Goal: Information Seeking & Learning: Learn about a topic

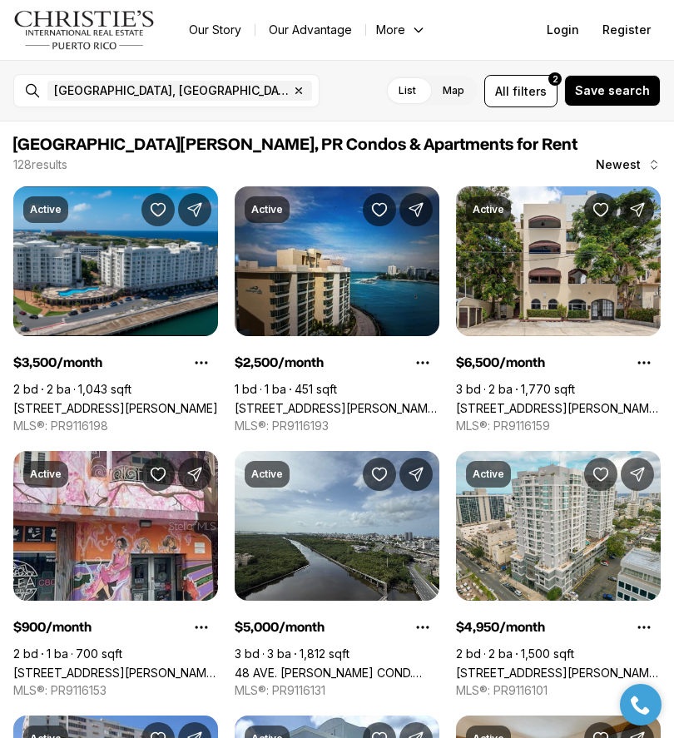
click at [423, 79] on label "List" at bounding box center [407, 91] width 44 height 30
click at [406, 103] on label "List" at bounding box center [407, 91] width 44 height 30
click at [421, 89] on label "List" at bounding box center [407, 91] width 44 height 30
click at [131, 666] on link "[STREET_ADDRESS][PERSON_NAME][PERSON_NAME][PERSON_NAME][PERSON_NAME]" at bounding box center [115, 673] width 205 height 14
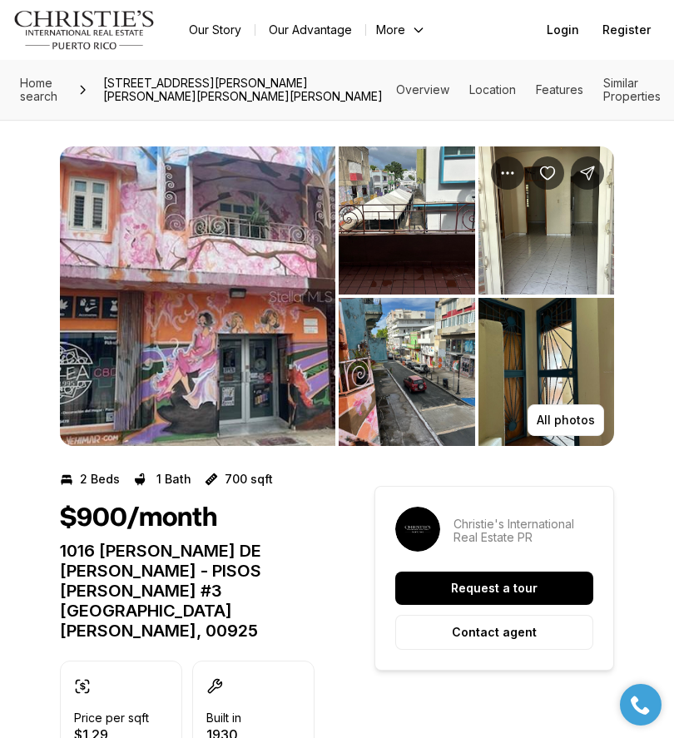
click at [575, 406] on button "All photos" at bounding box center [566, 420] width 77 height 32
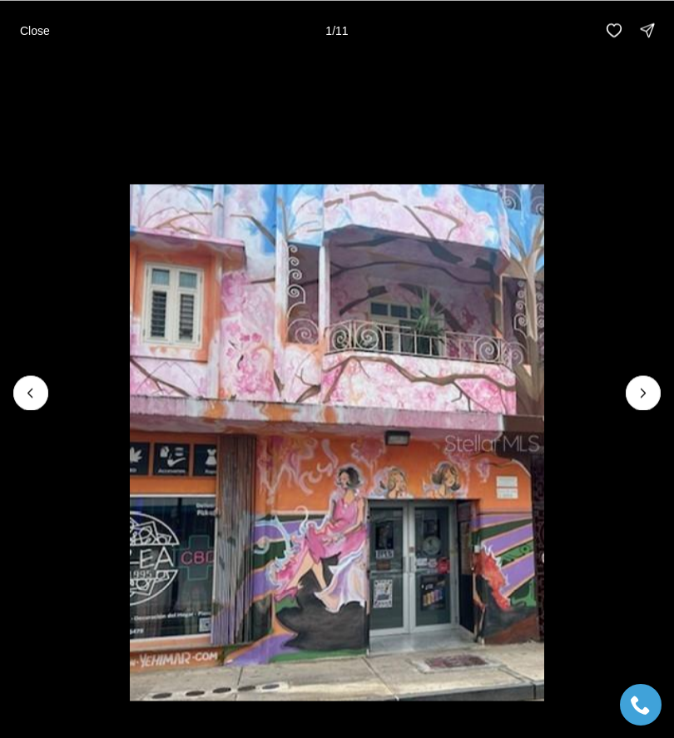
click at [632, 384] on button "Next slide" at bounding box center [643, 392] width 35 height 35
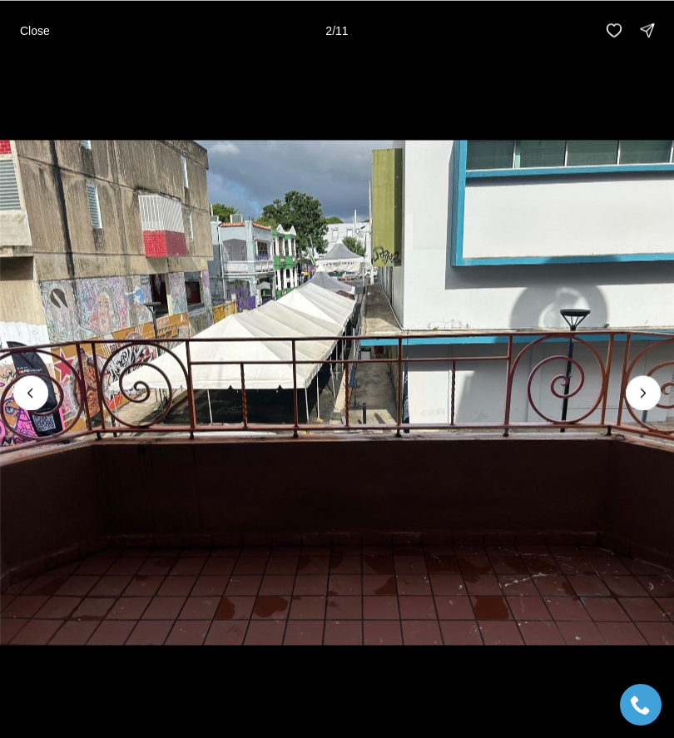
click at [639, 381] on button "Next slide" at bounding box center [643, 392] width 35 height 35
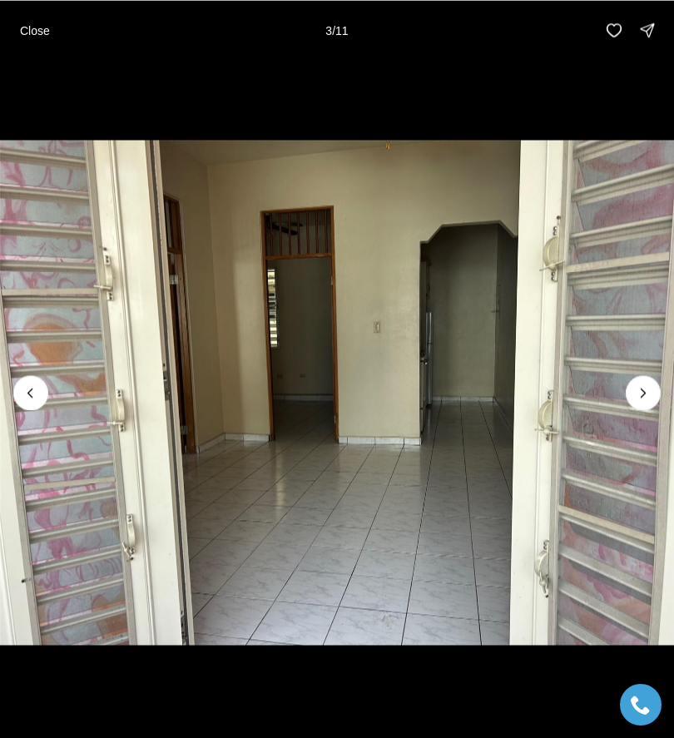
click at [643, 381] on button "Next slide" at bounding box center [643, 392] width 35 height 35
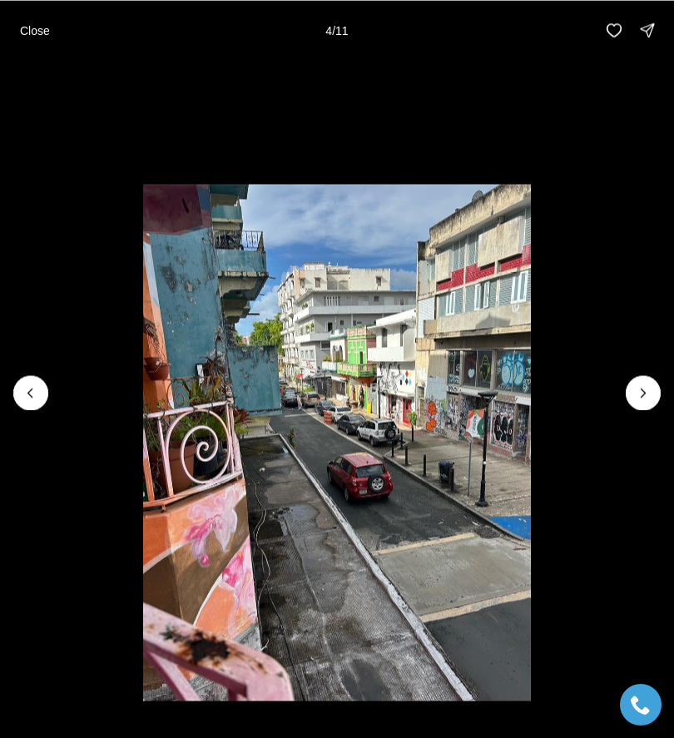
click at [635, 388] on icon "Next slide" at bounding box center [643, 392] width 17 height 17
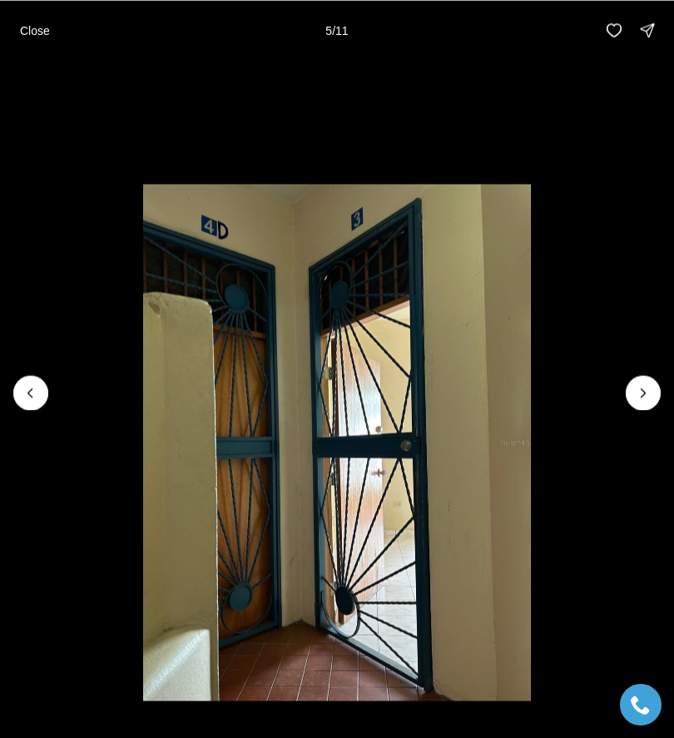
click at [637, 389] on icon "Next slide" at bounding box center [643, 392] width 17 height 17
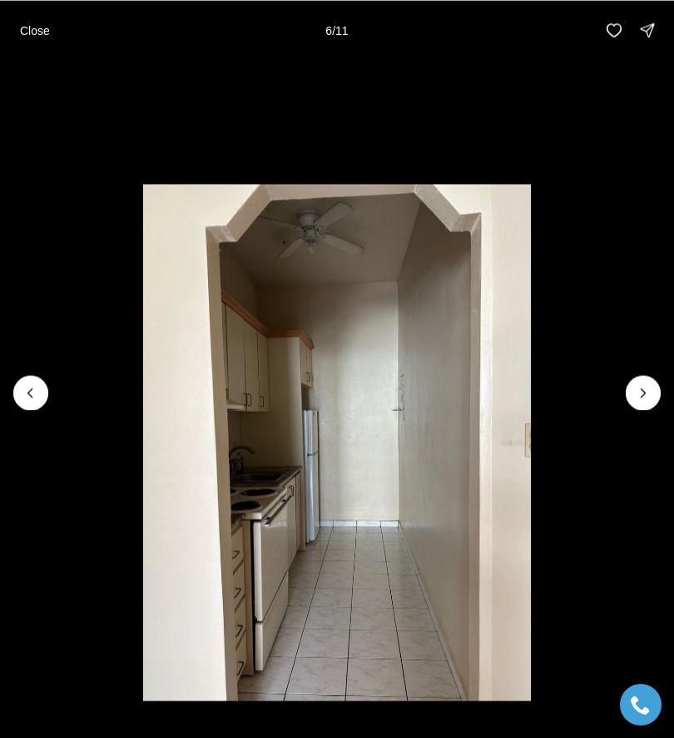
click at [643, 386] on icon "Next slide" at bounding box center [643, 392] width 17 height 17
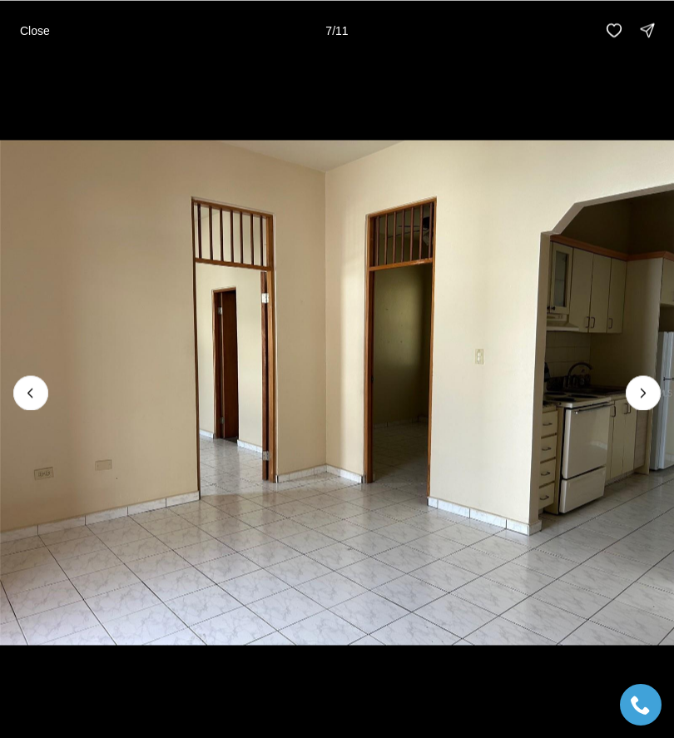
click at [647, 381] on button "Next slide" at bounding box center [643, 392] width 35 height 35
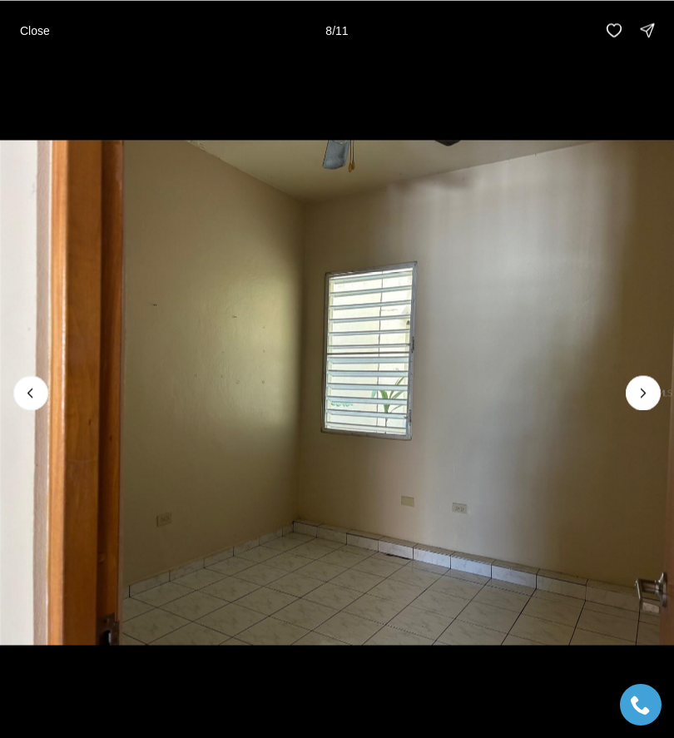
click at [647, 389] on icon "Next slide" at bounding box center [643, 392] width 17 height 17
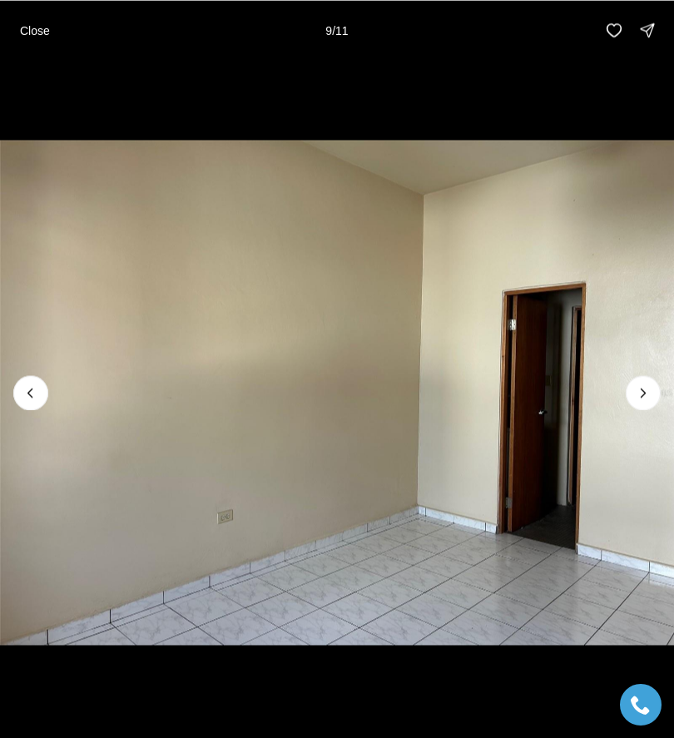
click at [647, 385] on icon "Next slide" at bounding box center [643, 392] width 17 height 17
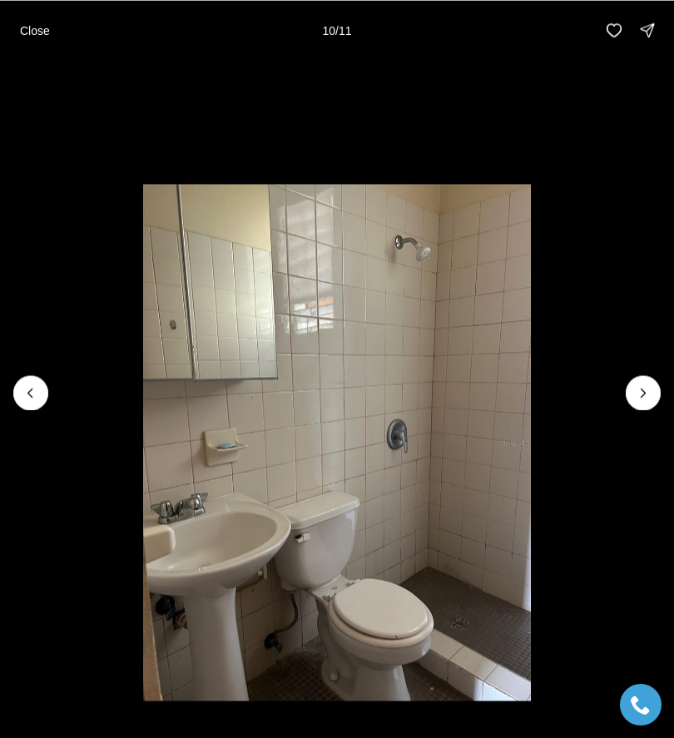
click at [646, 390] on icon "Next slide" at bounding box center [643, 392] width 17 height 17
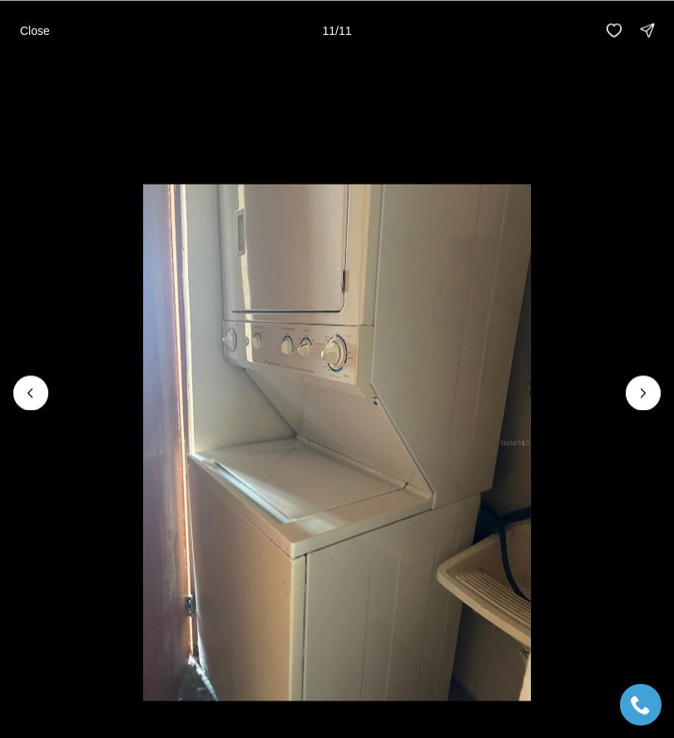
click at [656, 387] on div at bounding box center [643, 392] width 35 height 35
click at [649, 385] on div at bounding box center [643, 392] width 35 height 35
click at [652, 384] on div at bounding box center [643, 392] width 35 height 35
click at [641, 392] on div at bounding box center [643, 392] width 35 height 35
click at [32, 36] on p "Close" at bounding box center [35, 29] width 30 height 13
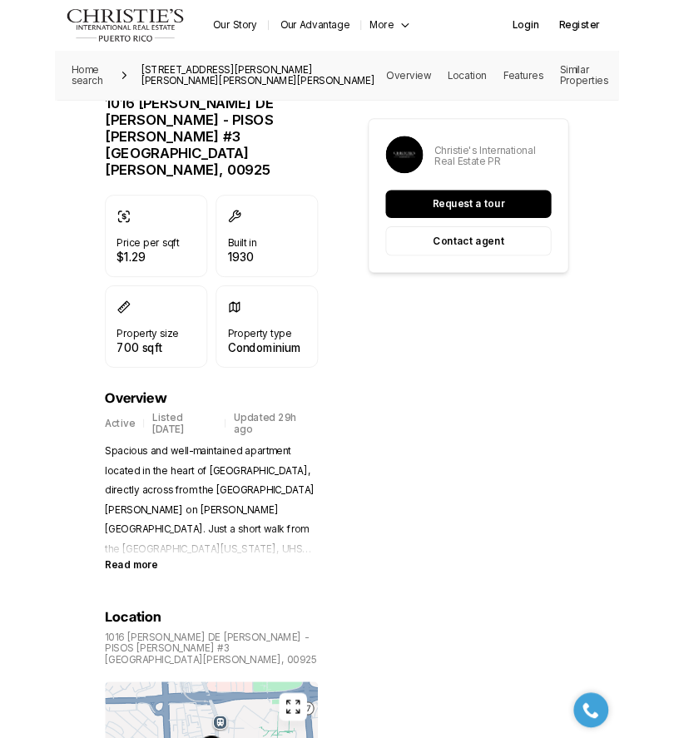
scroll to position [525, 0]
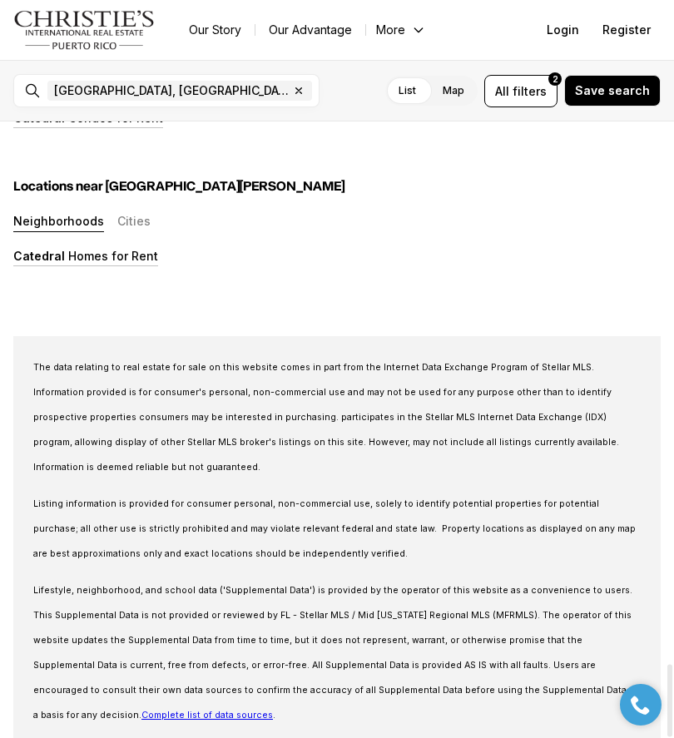
scroll to position [4631, 0]
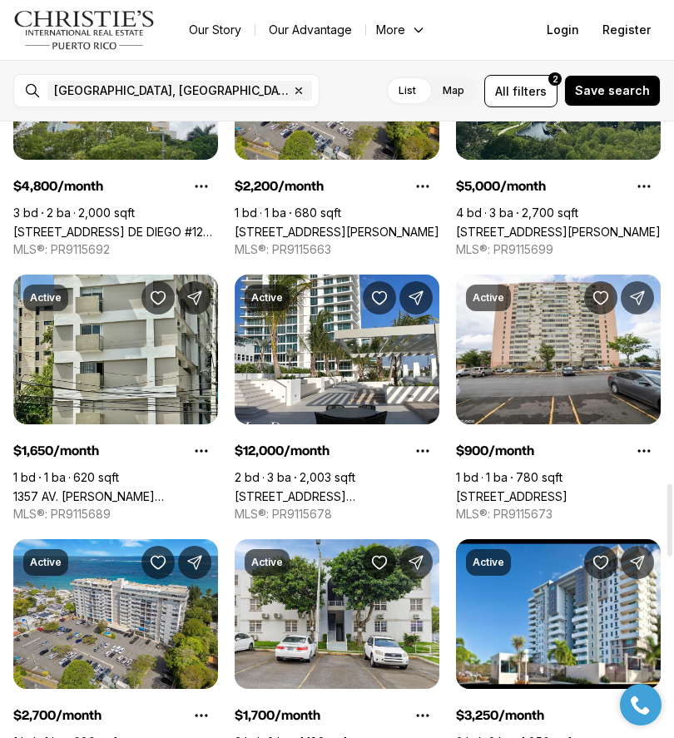
scroll to position [3089, 0]
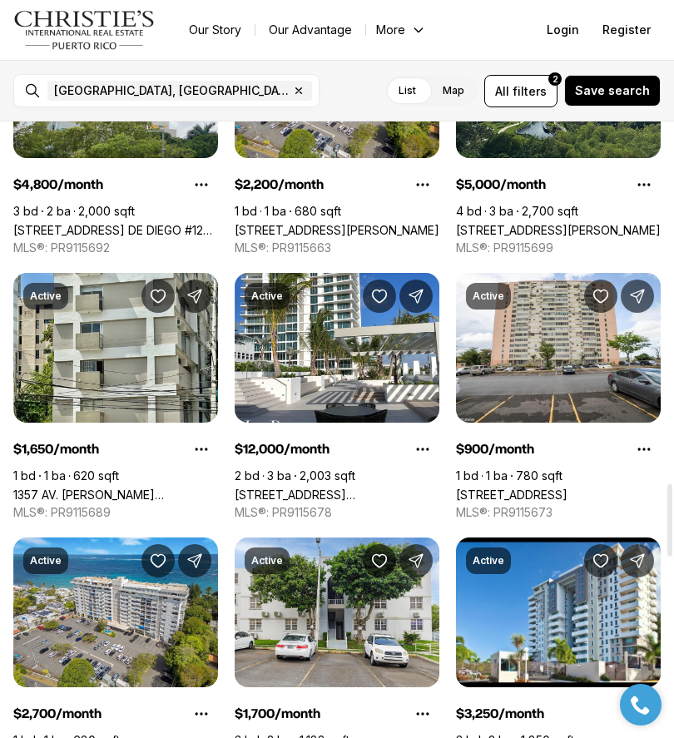
click at [567, 488] on link "[STREET_ADDRESS]" at bounding box center [511, 495] width 111 height 14
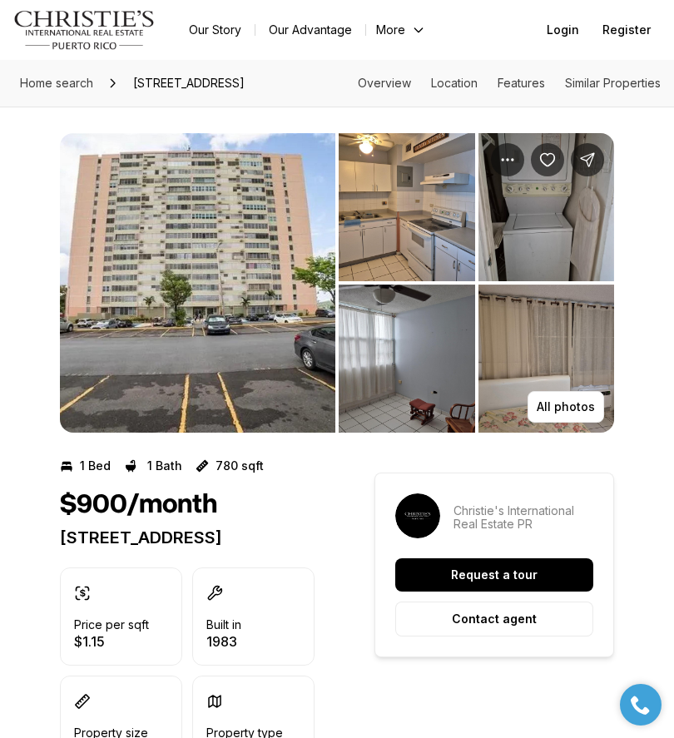
click at [577, 394] on button "All photos" at bounding box center [566, 407] width 77 height 32
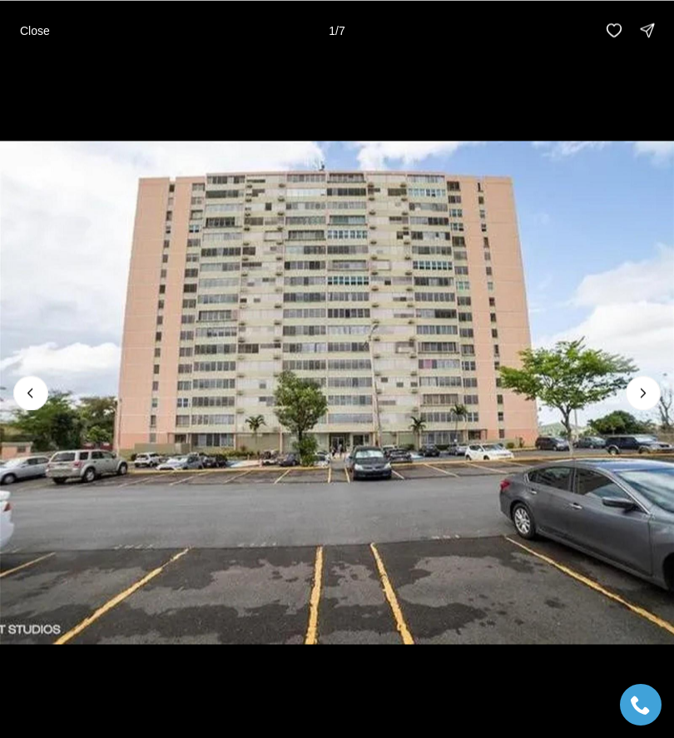
click at [646, 385] on icon "Next slide" at bounding box center [643, 392] width 17 height 17
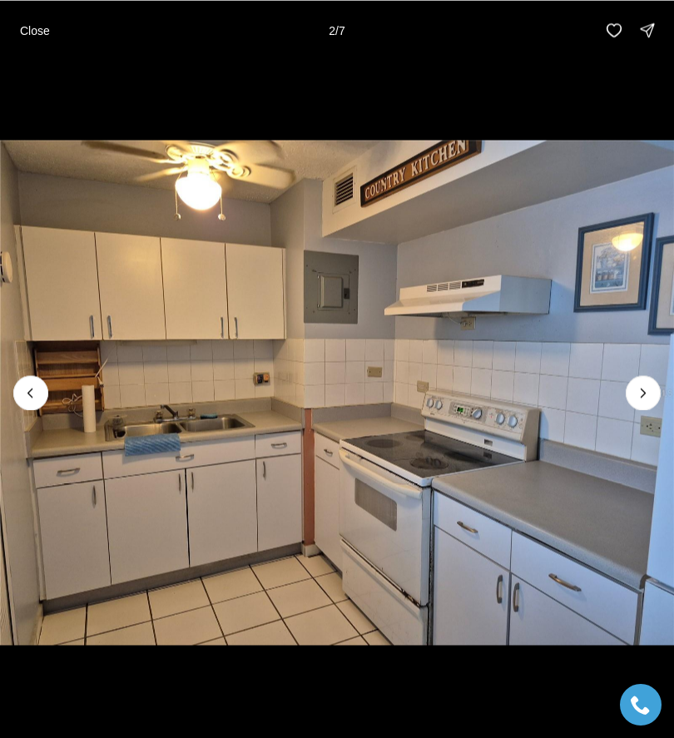
click at [662, 384] on img "2 of 7" at bounding box center [337, 392] width 674 height 517
click at [648, 391] on icon "Next slide" at bounding box center [643, 392] width 17 height 17
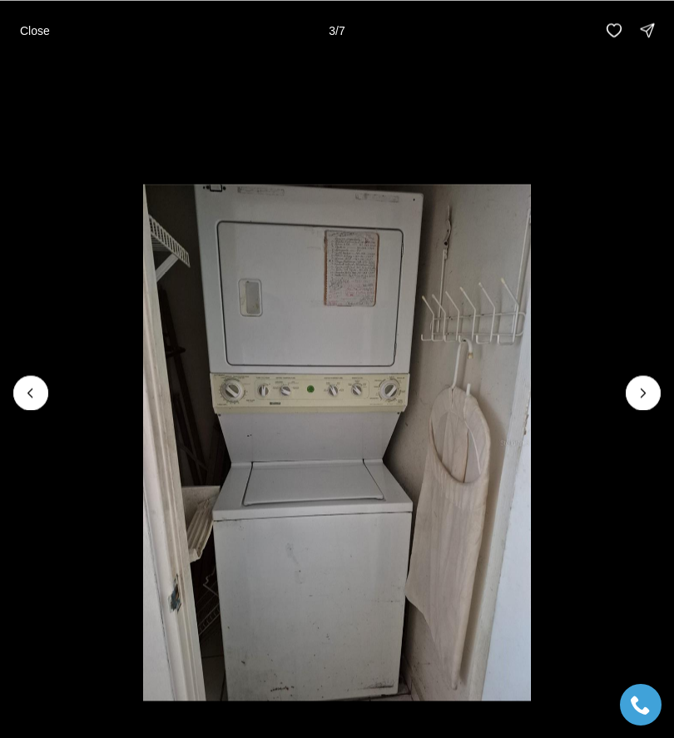
click at [648, 392] on icon "Next slide" at bounding box center [643, 392] width 17 height 17
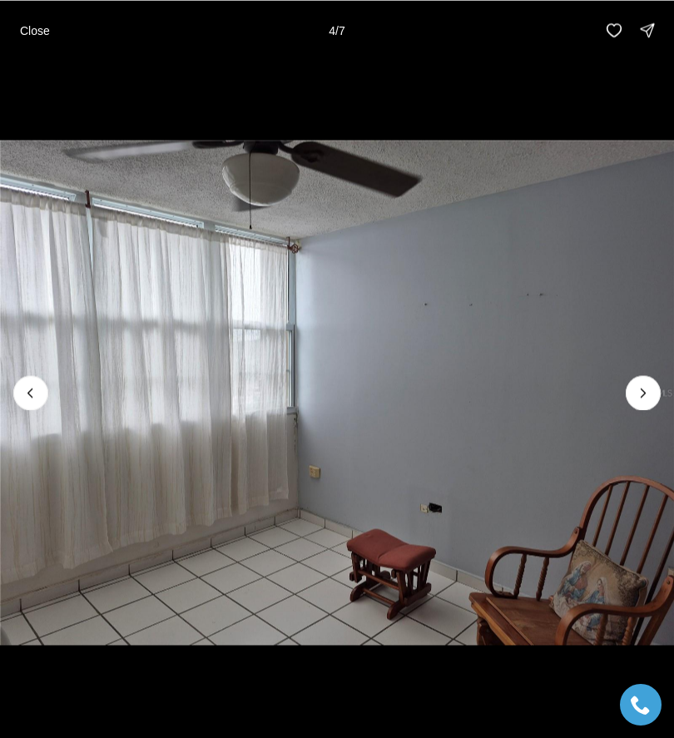
click at [646, 391] on icon "Next slide" at bounding box center [643, 392] width 17 height 17
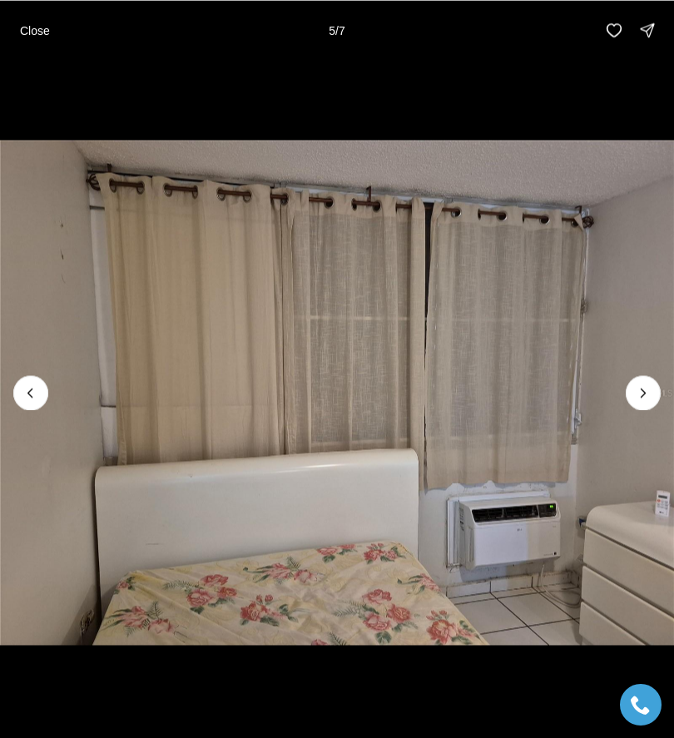
click at [649, 384] on button "Next slide" at bounding box center [643, 392] width 35 height 35
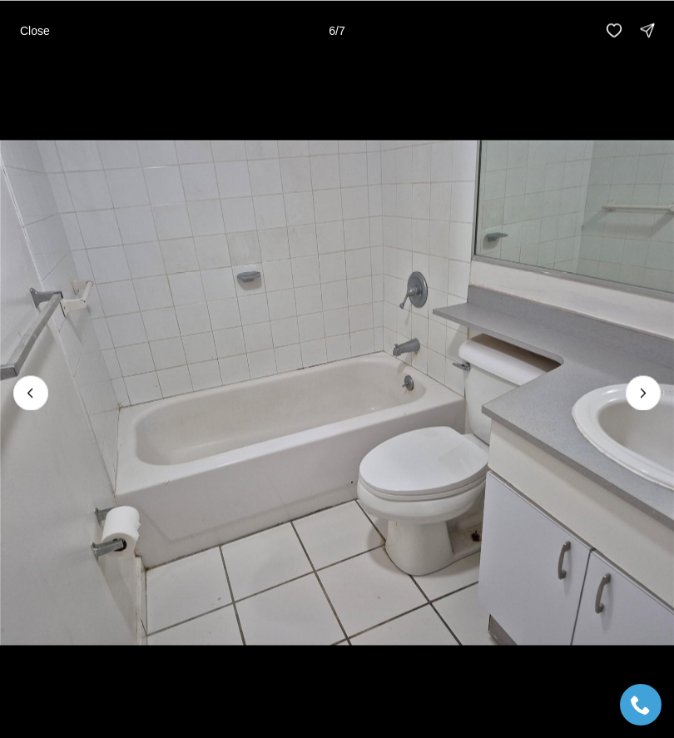
click at [649, 384] on button "Next slide" at bounding box center [643, 392] width 35 height 35
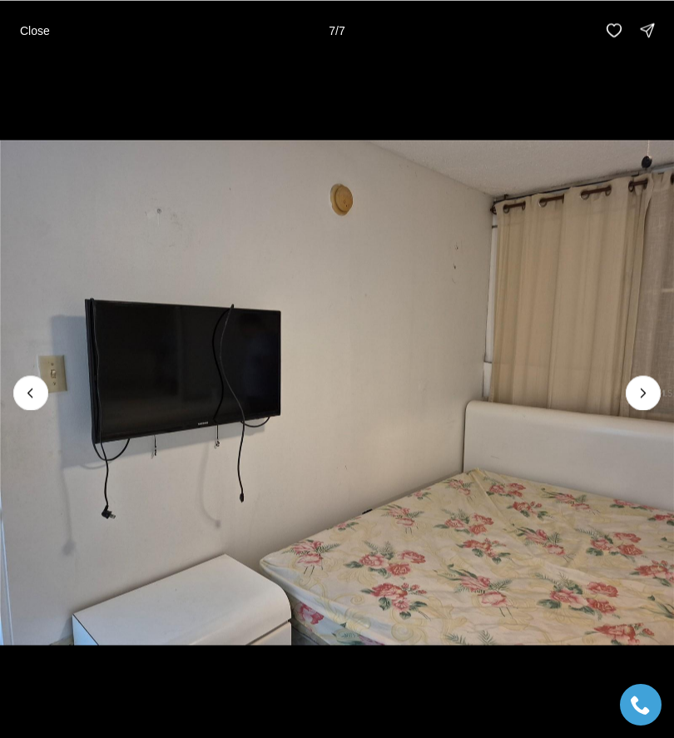
click at [643, 387] on div at bounding box center [643, 392] width 35 height 35
click at [646, 389] on div at bounding box center [643, 392] width 35 height 35
click at [650, 384] on div at bounding box center [643, 392] width 35 height 35
click at [636, 392] on div at bounding box center [643, 392] width 35 height 35
click at [48, 32] on p "Close" at bounding box center [35, 29] width 30 height 13
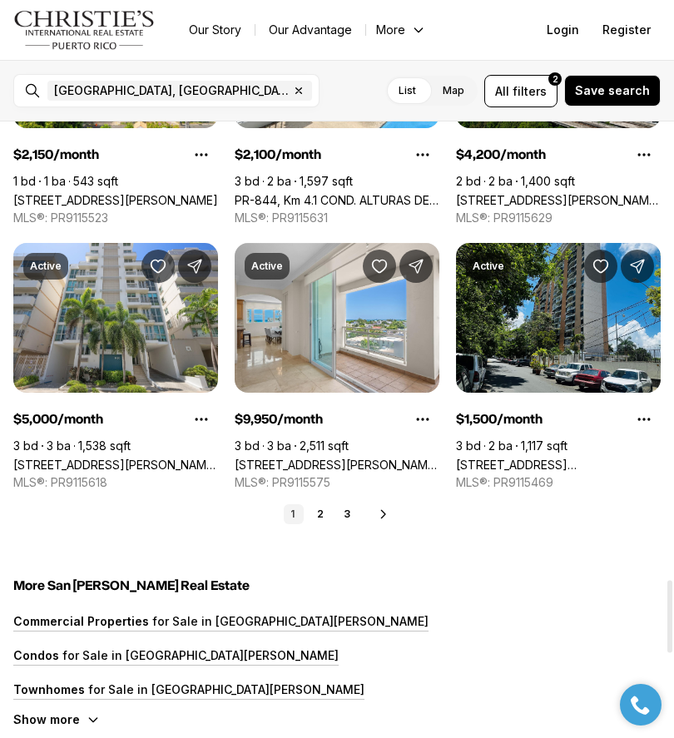
scroll to position [3913, 0]
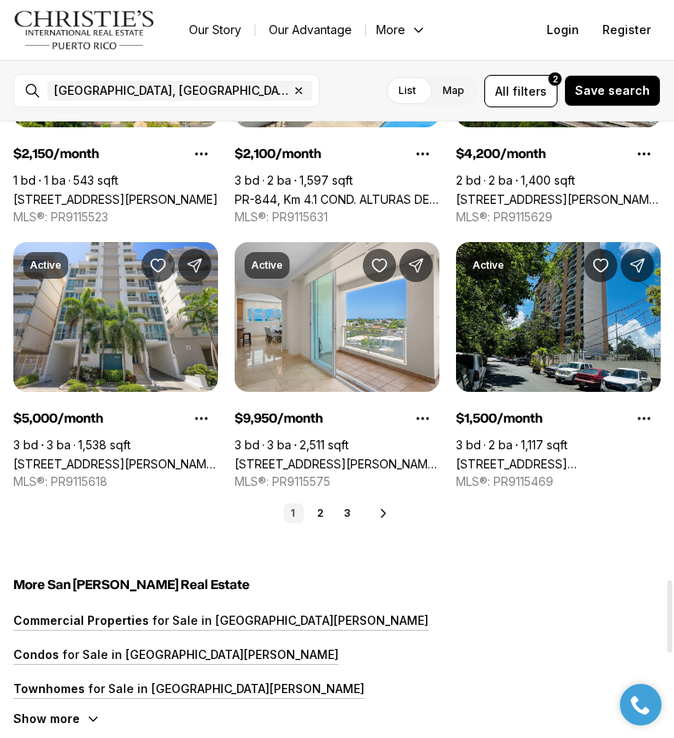
click at [320, 508] on link "2" at bounding box center [320, 513] width 20 height 20
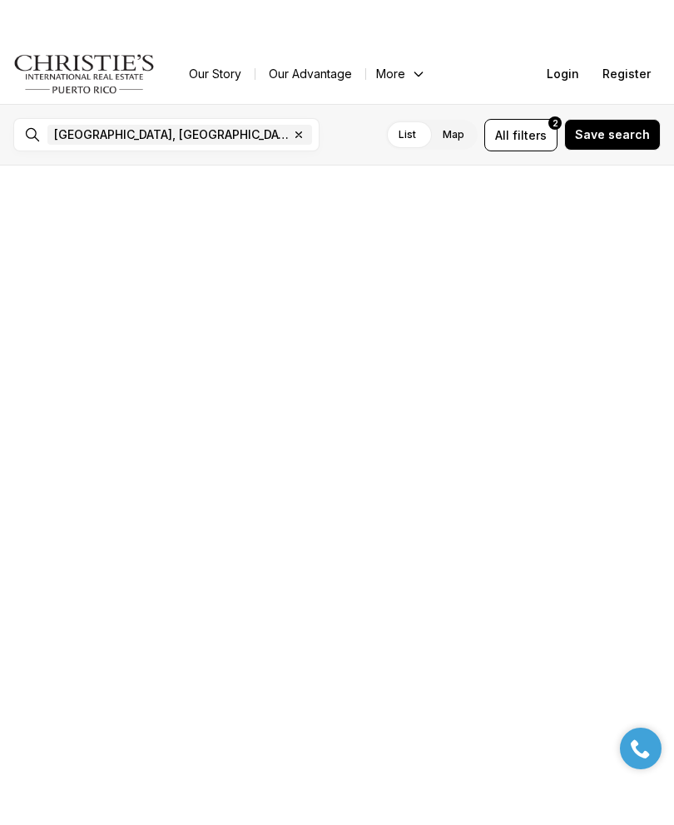
scroll to position [0, 0]
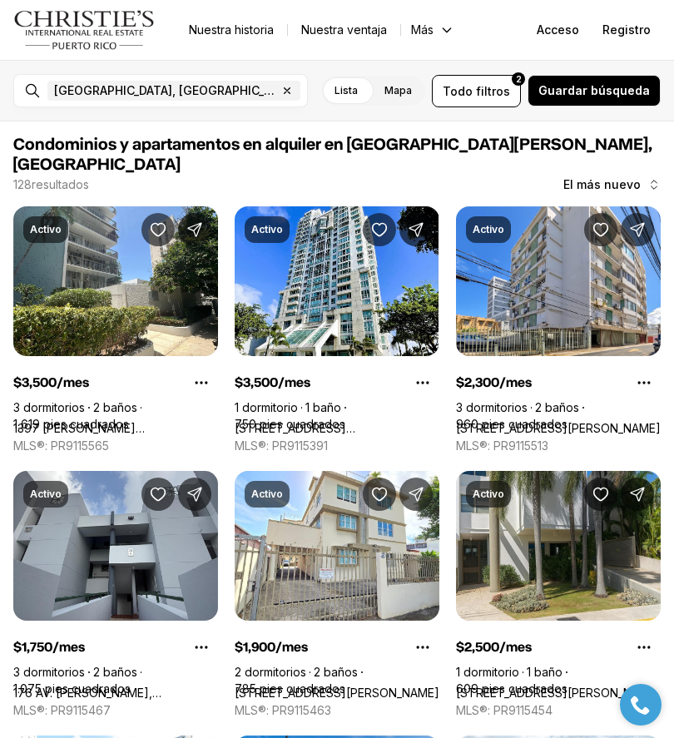
click at [495, 87] on font "filtros" at bounding box center [493, 91] width 34 height 14
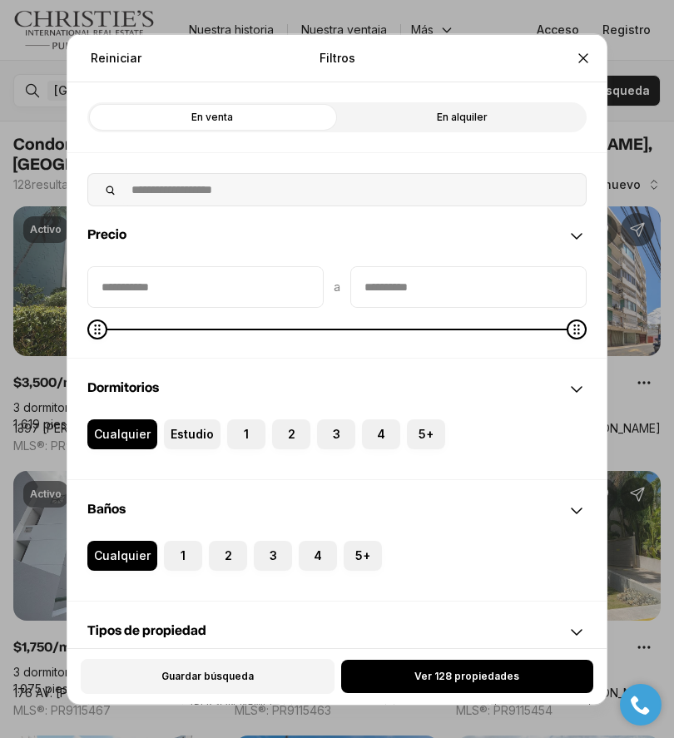
click at [502, 111] on label "En alquiler" at bounding box center [462, 117] width 250 height 30
click at [479, 111] on font "En alquiler" at bounding box center [462, 116] width 51 height 12
click at [384, 112] on label "En alquiler" at bounding box center [462, 117] width 250 height 30
click at [335, 428] on label "3" at bounding box center [336, 434] width 38 height 30
click at [334, 428] on button "3" at bounding box center [325, 427] width 17 height 17
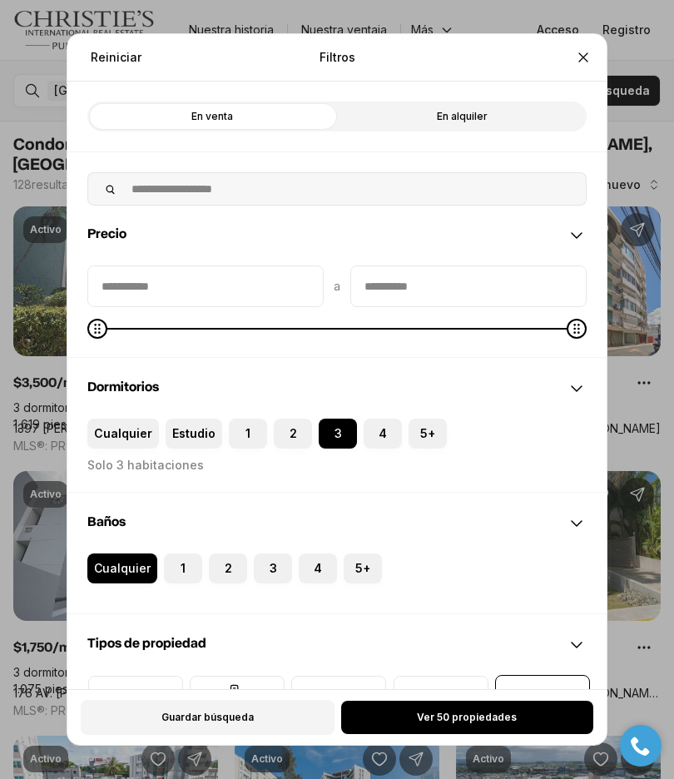
click at [230, 566] on label "2" at bounding box center [228, 568] width 38 height 30
click at [225, 566] on button "2" at bounding box center [217, 561] width 17 height 17
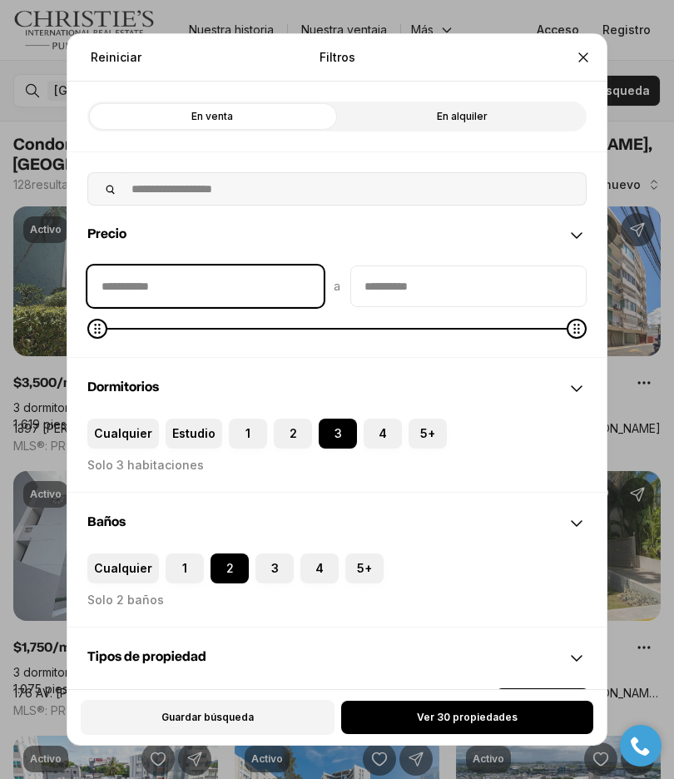
click at [205, 286] on input "precioMin" at bounding box center [205, 286] width 235 height 40
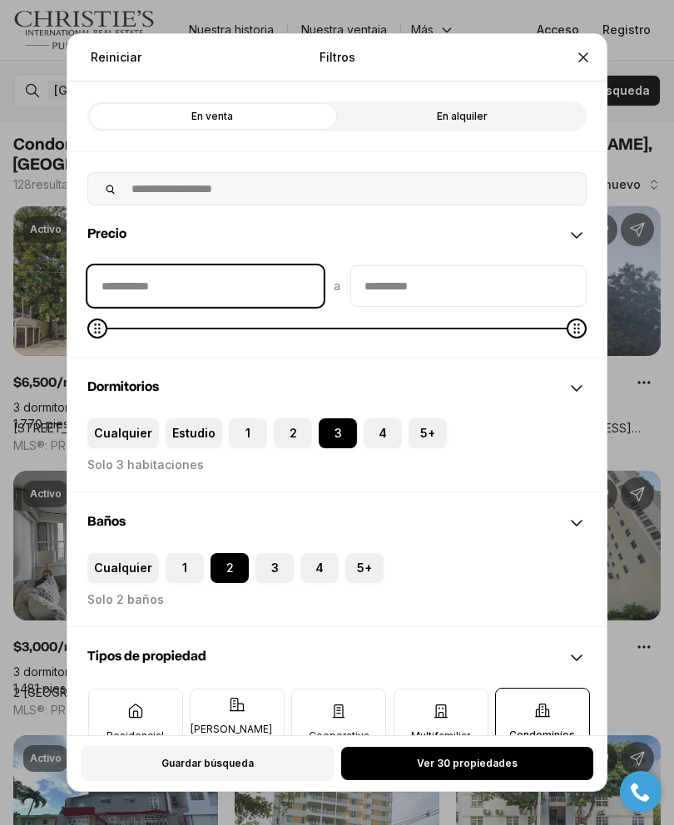
type input "**"
